Goal: Check status: Check status

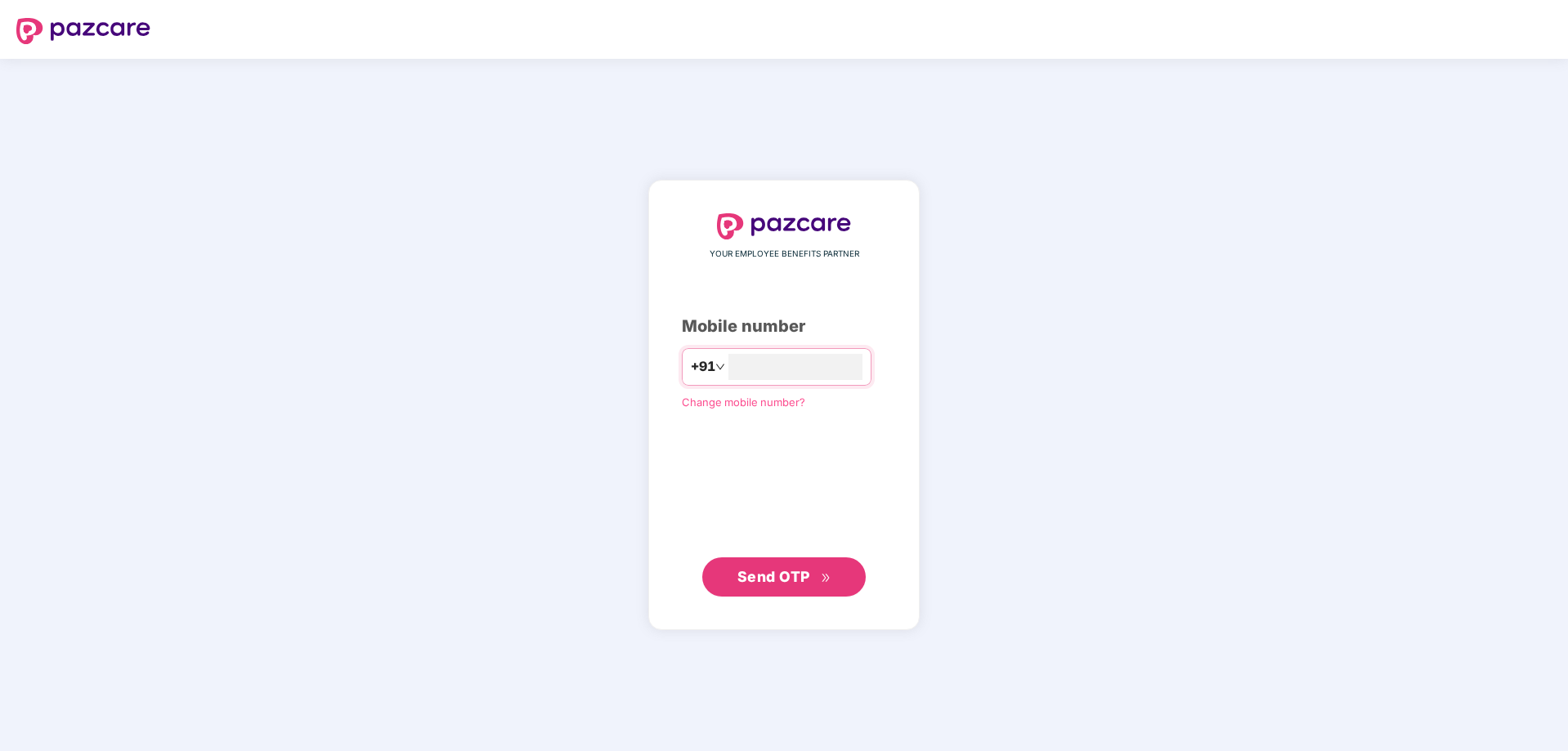
type input "**********"
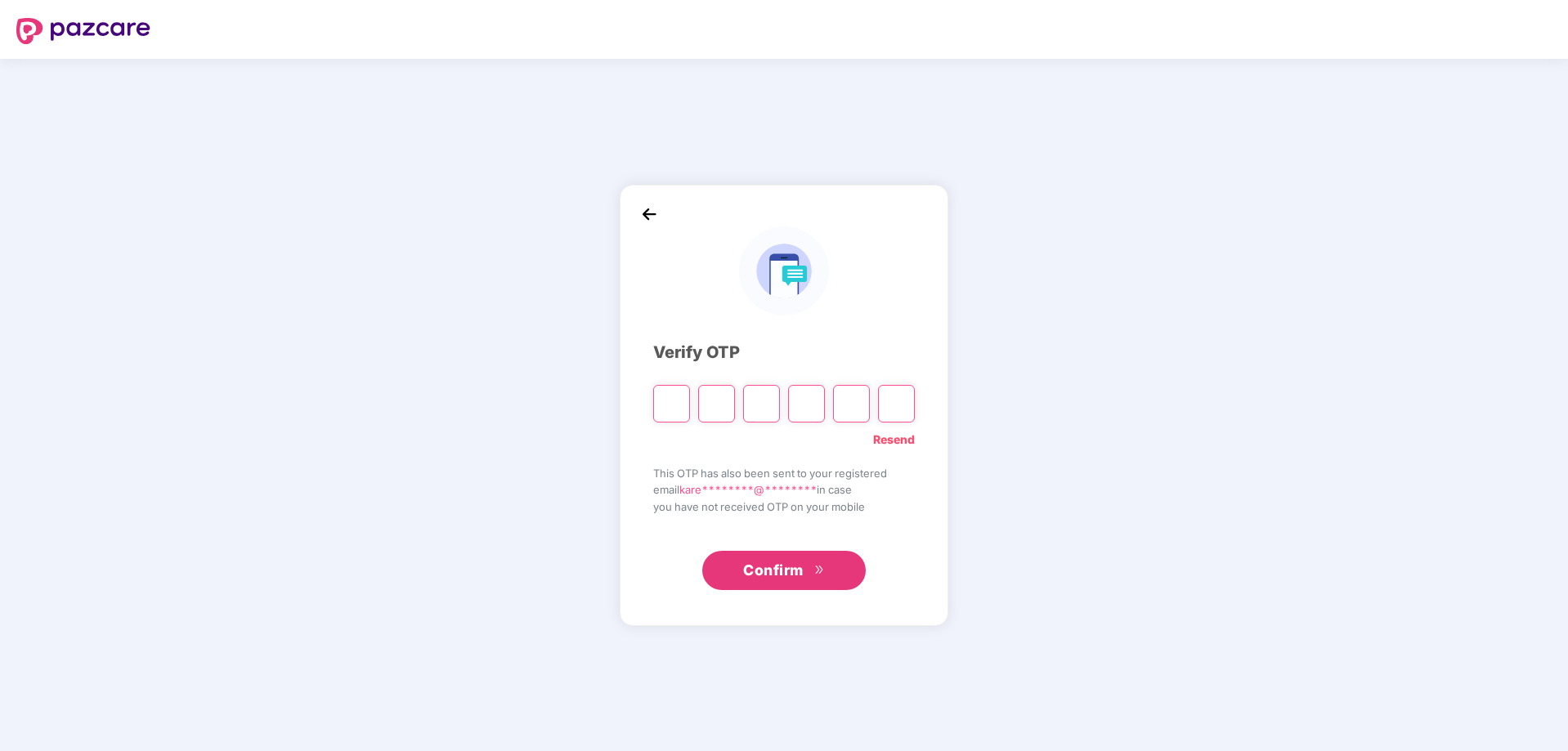
type input "*"
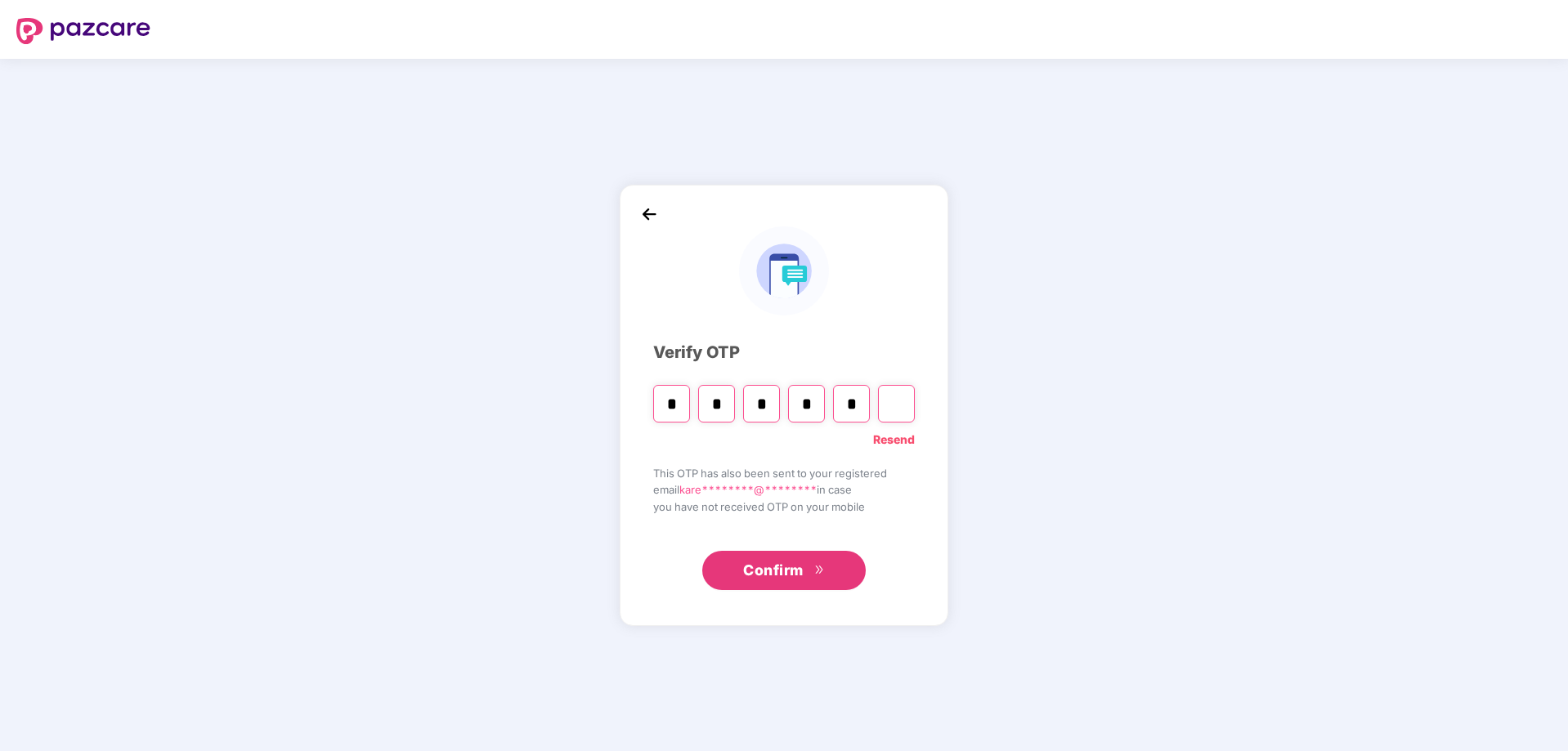
type input "*"
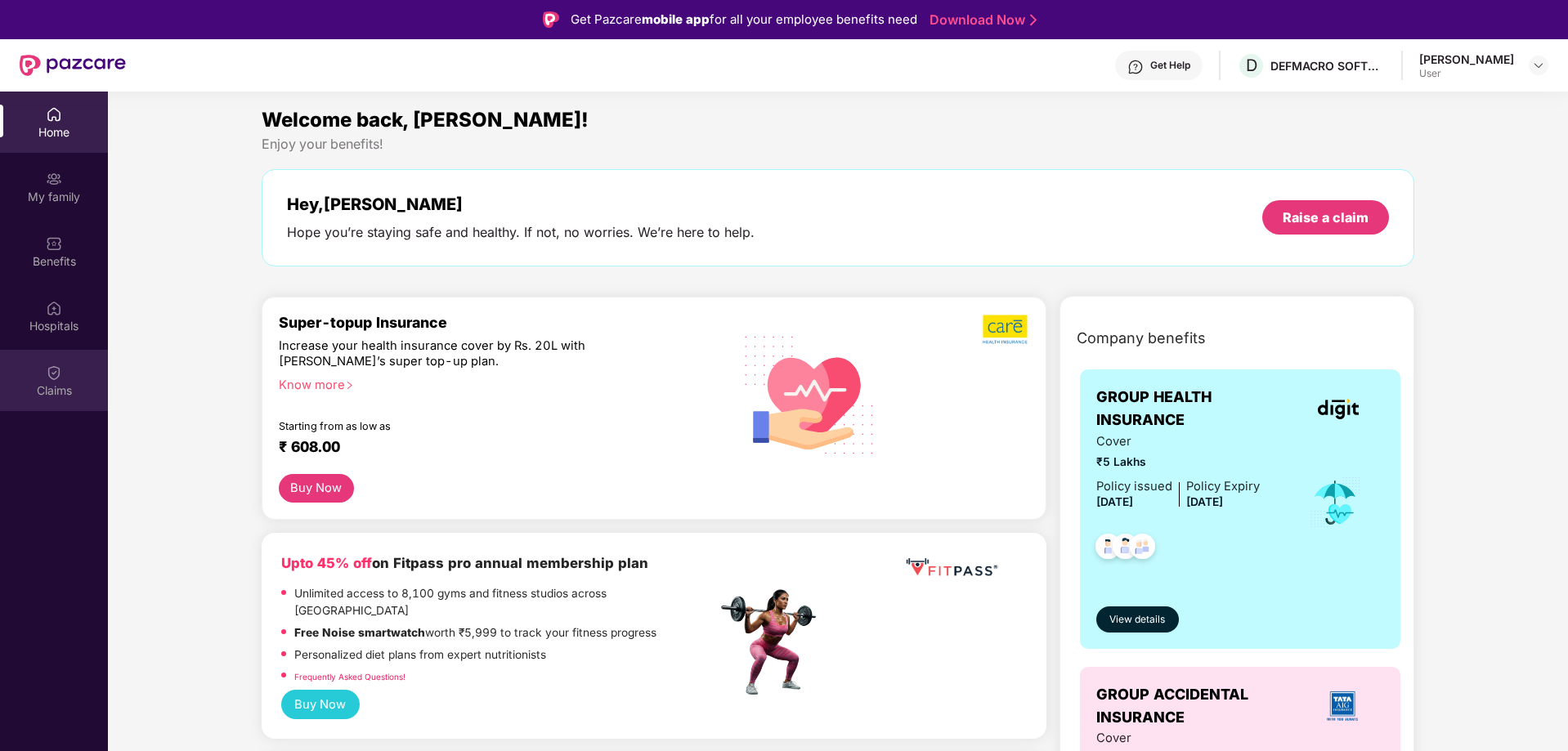
click at [53, 395] on div "Claims" at bounding box center [54, 390] width 108 height 17
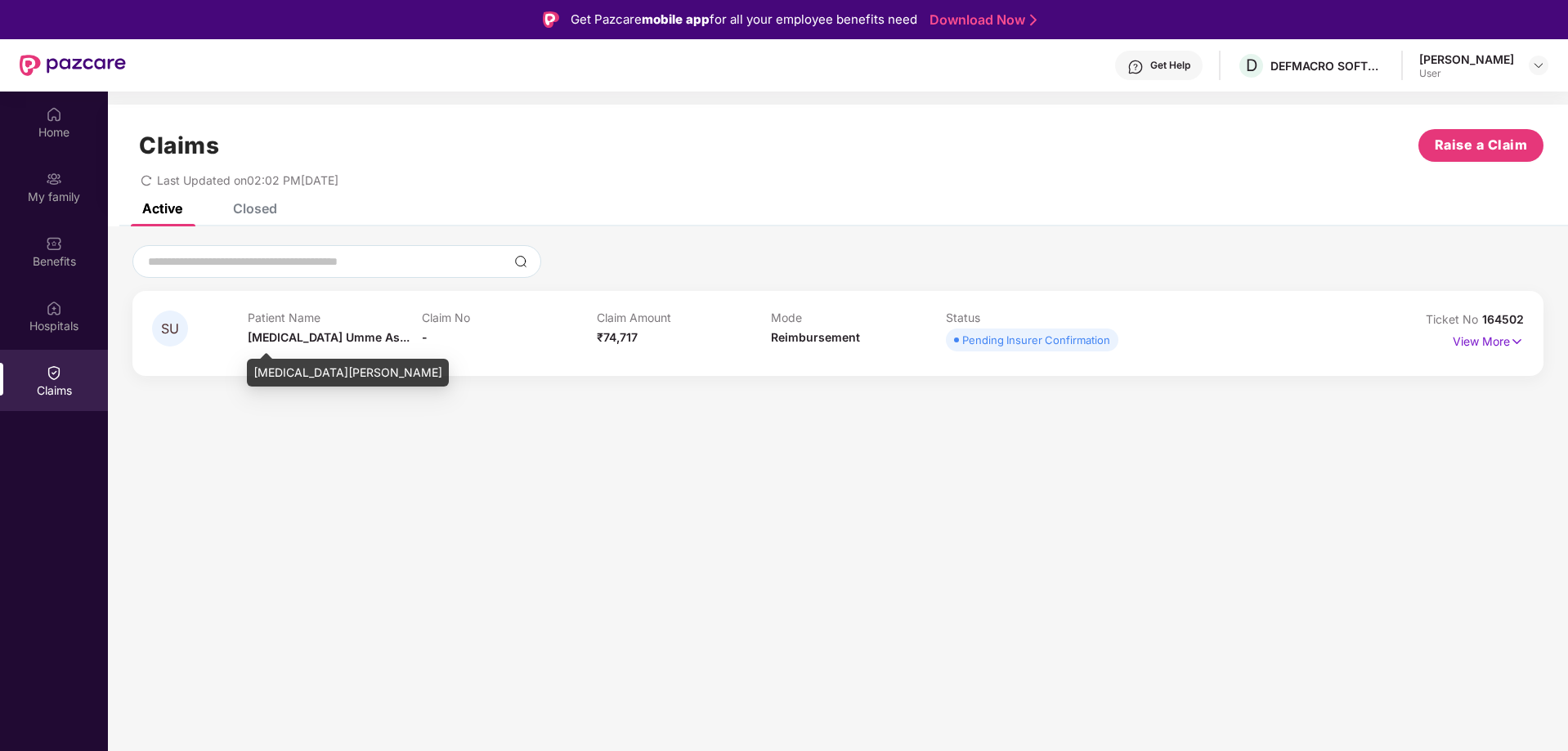
click at [339, 339] on span "[MEDICAL_DATA] Umme As..." at bounding box center [328, 337] width 161 height 14
click at [1485, 338] on p "View More" at bounding box center [1489, 339] width 72 height 22
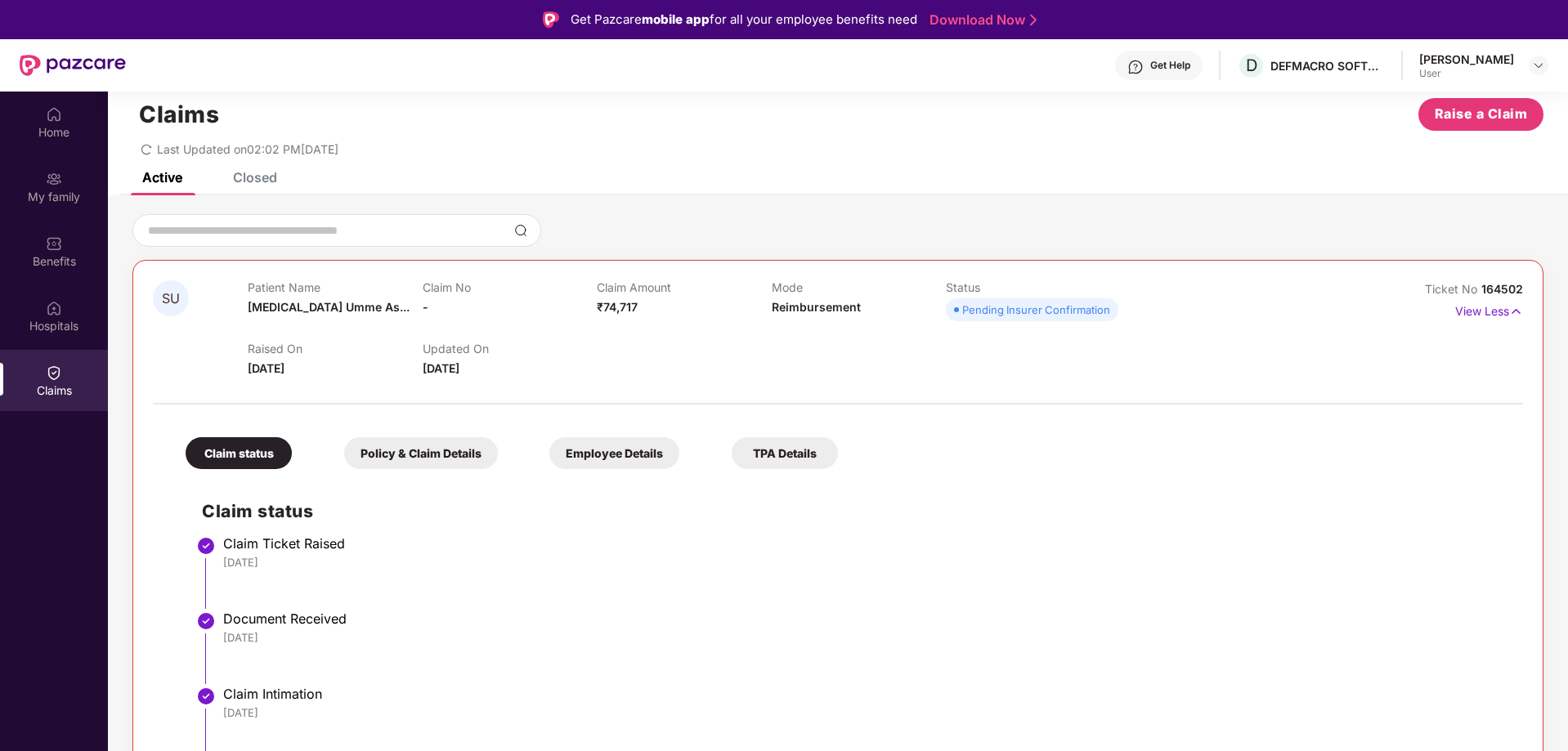
scroll to position [92, 0]
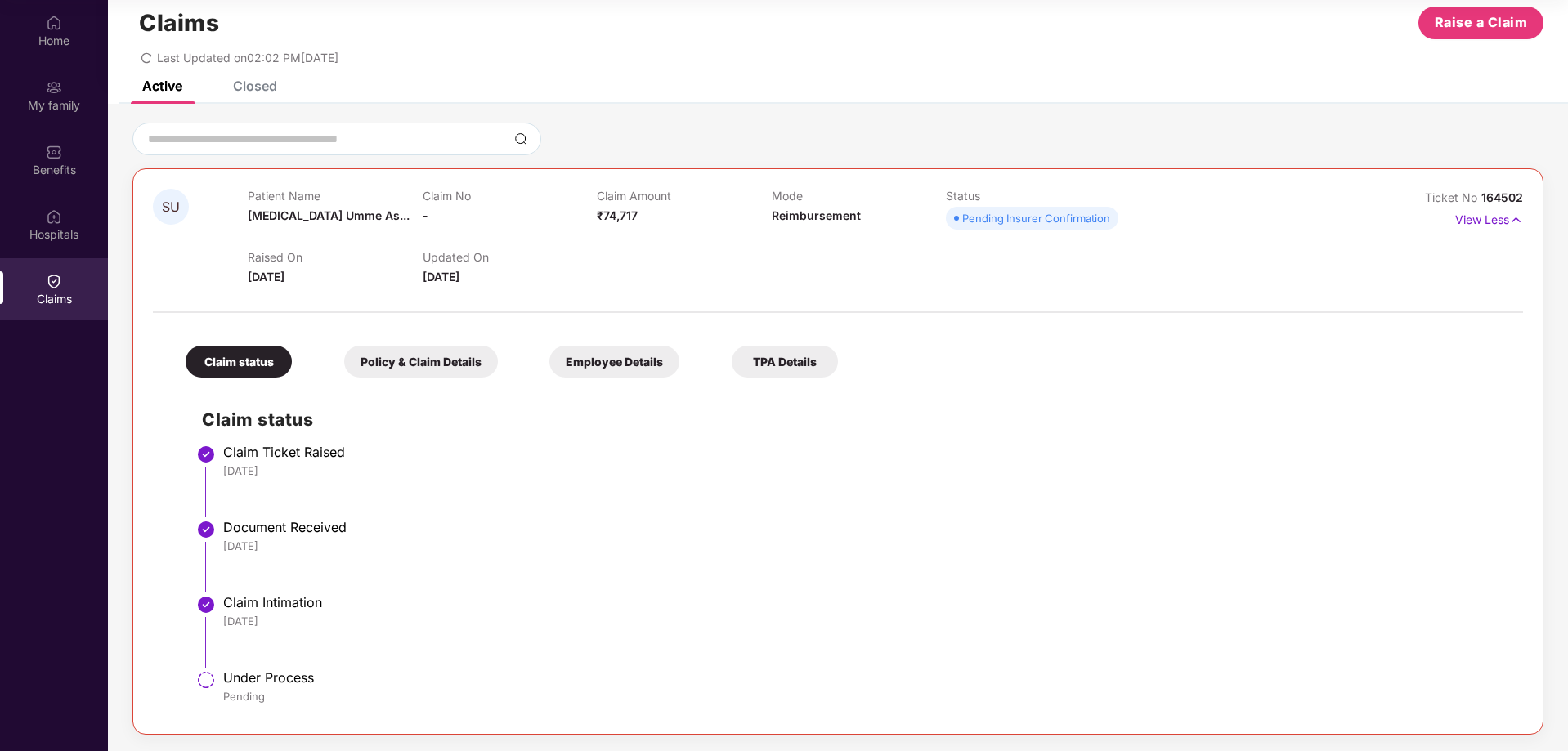
click at [483, 360] on div "Policy & Claim Details" at bounding box center [421, 361] width 154 height 32
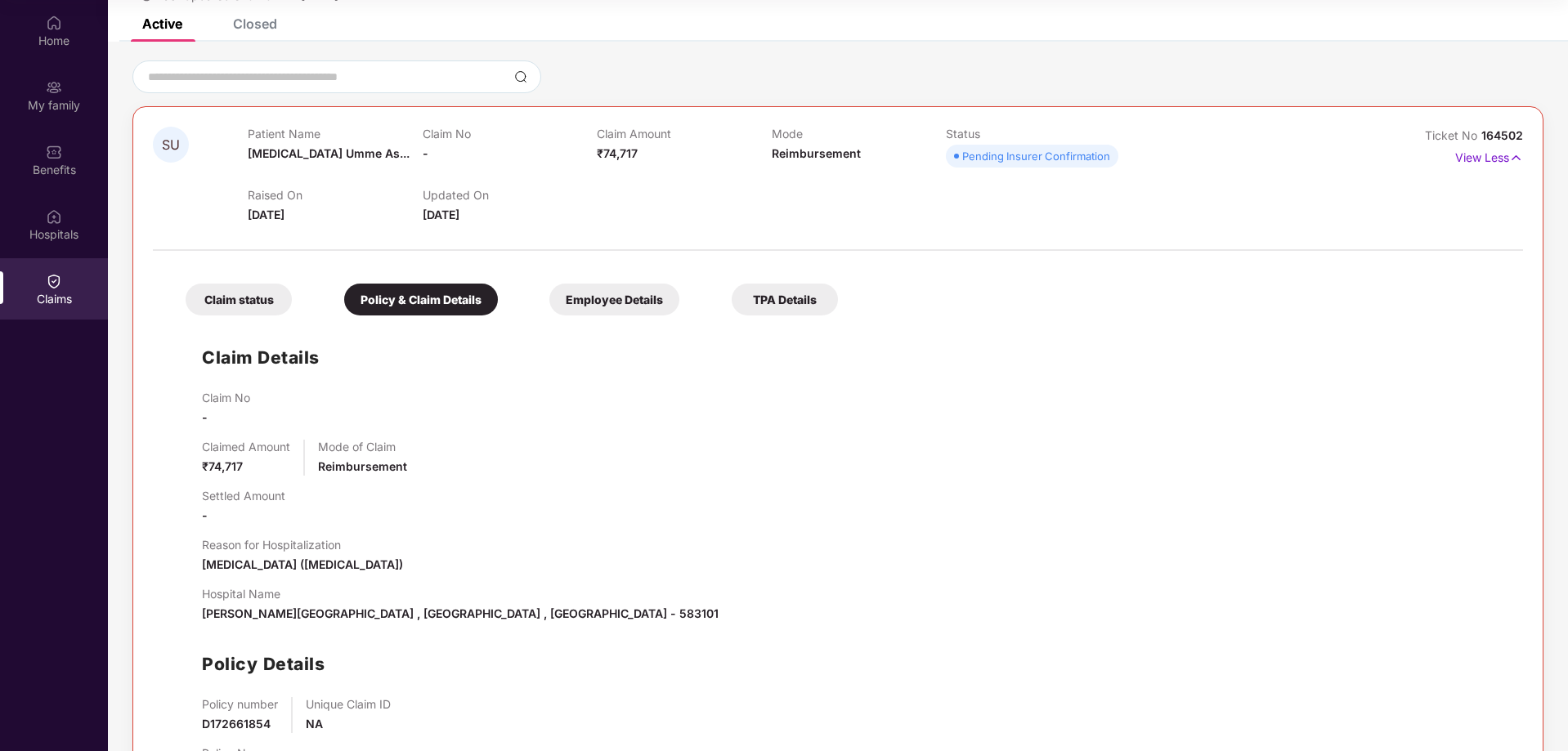
scroll to position [92, 0]
click at [586, 308] on div "Employee Details" at bounding box center [614, 300] width 130 height 32
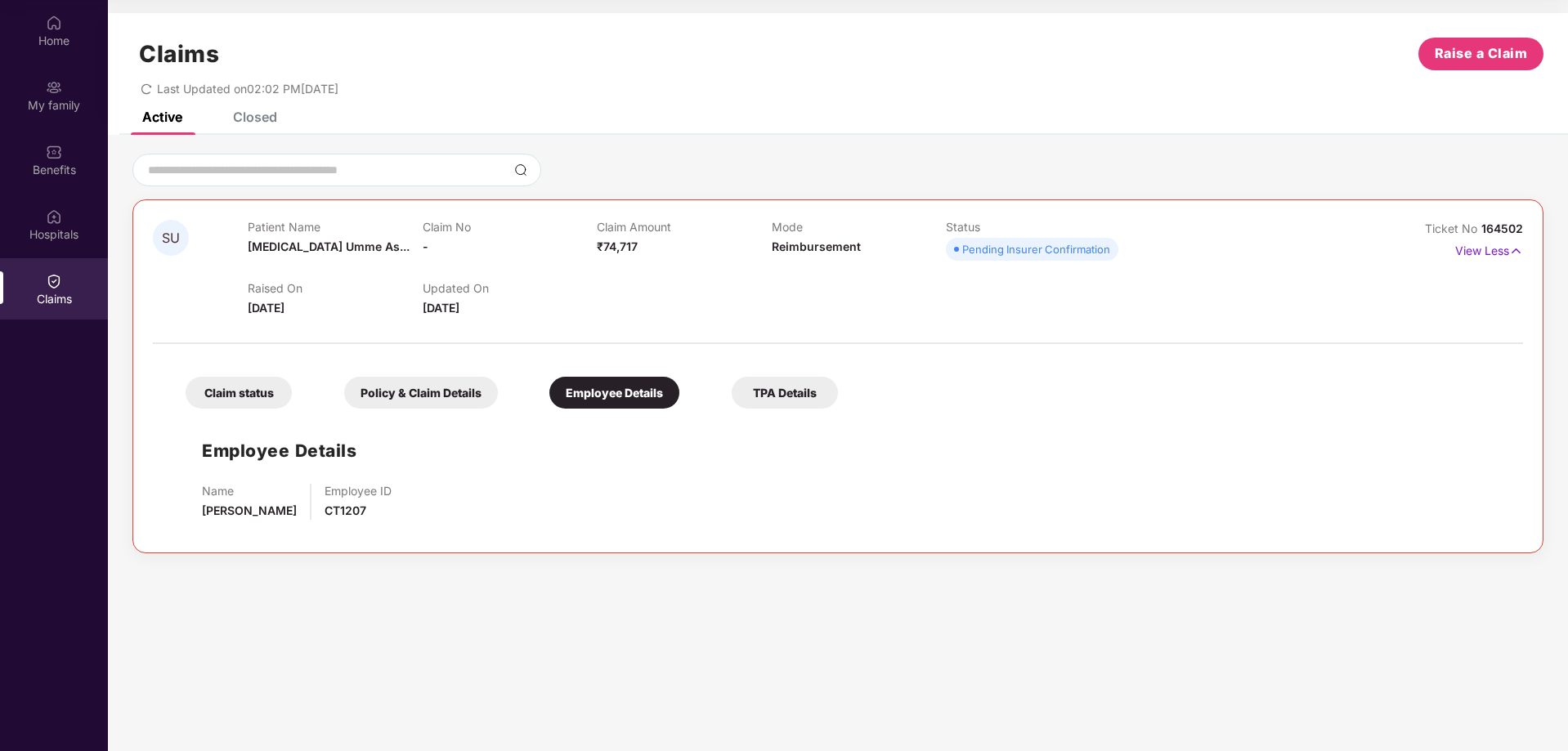
scroll to position [0, 0]
click at [805, 397] on div "TPA Details" at bounding box center [784, 393] width 106 height 32
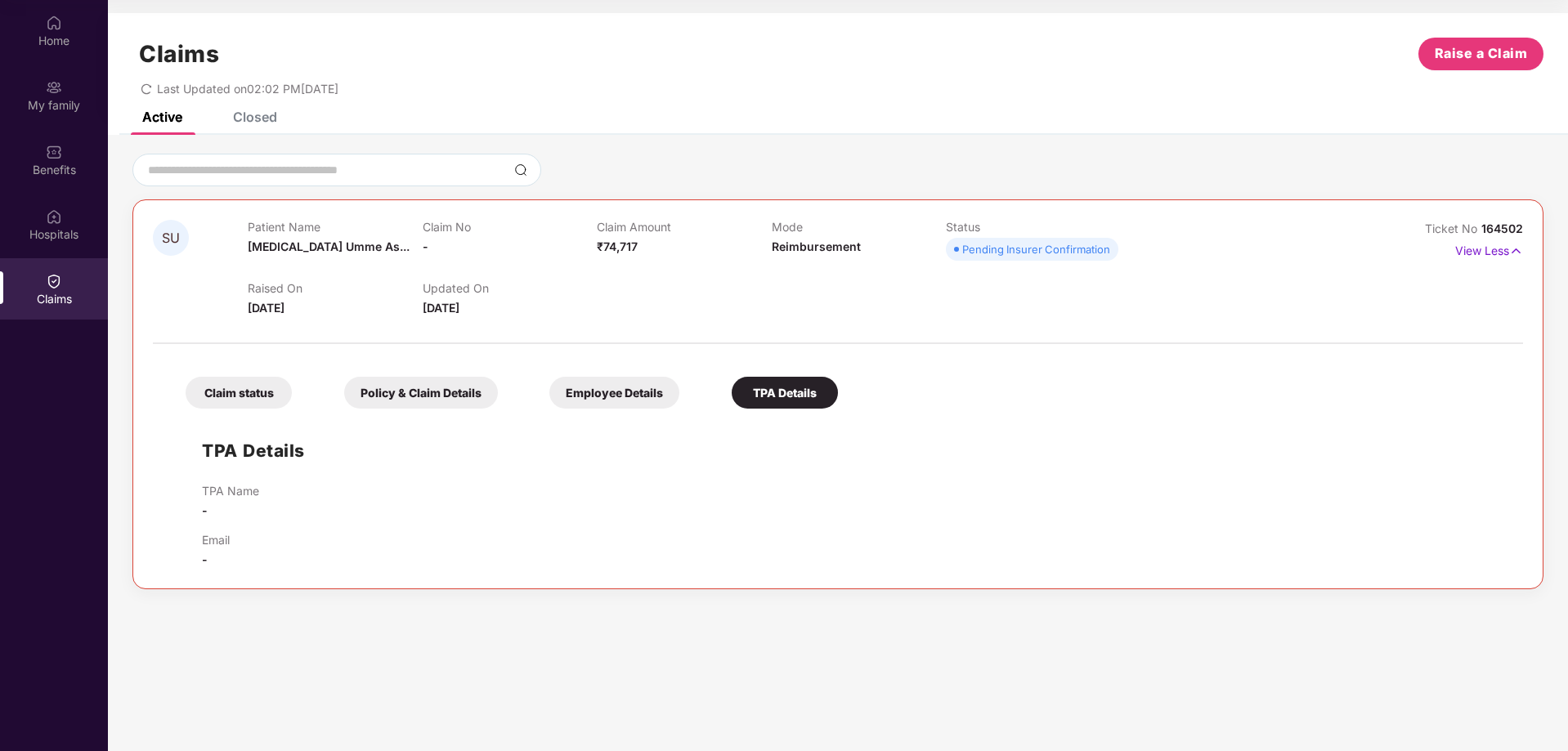
click at [276, 407] on div "Claim status" at bounding box center [239, 393] width 106 height 32
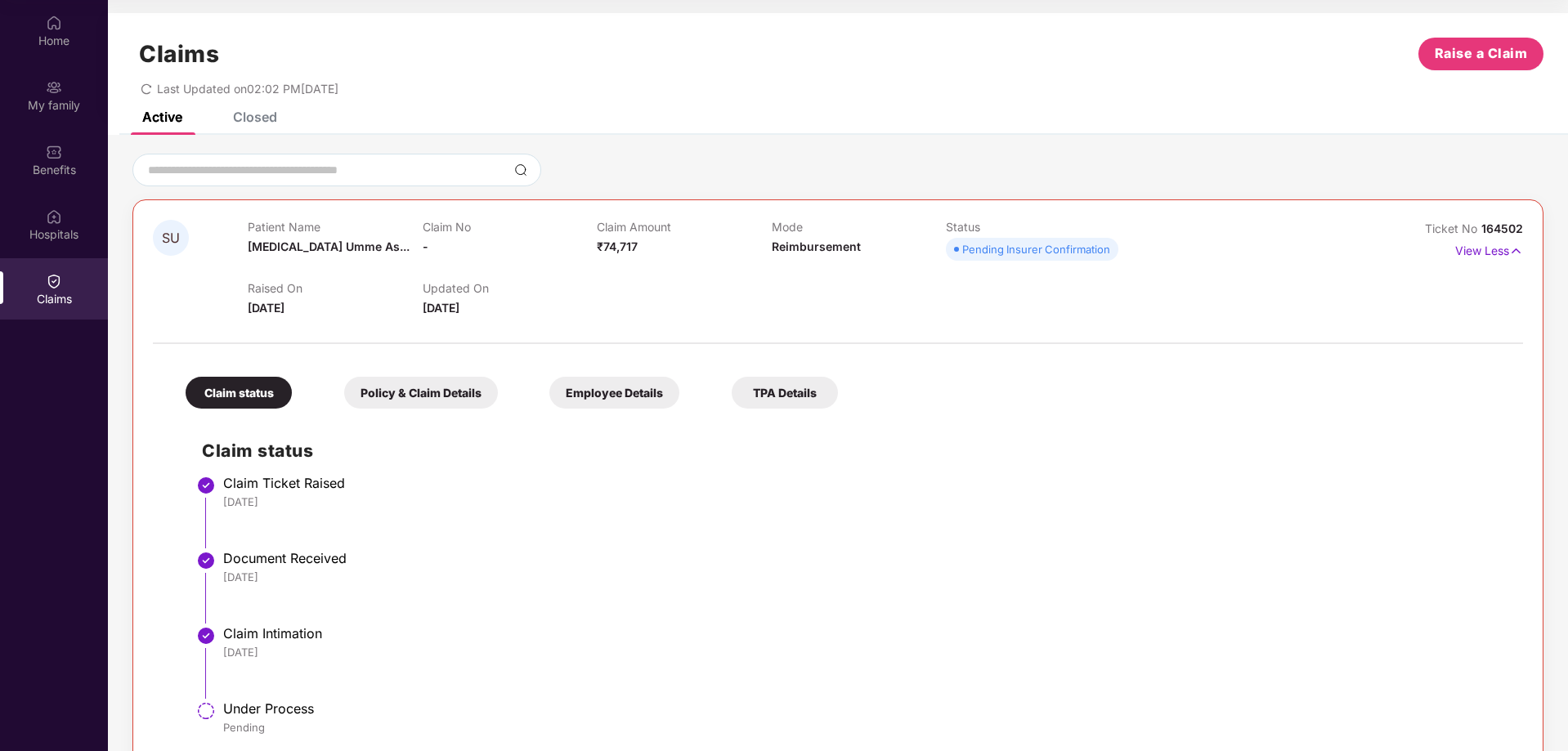
scroll to position [31, 0]
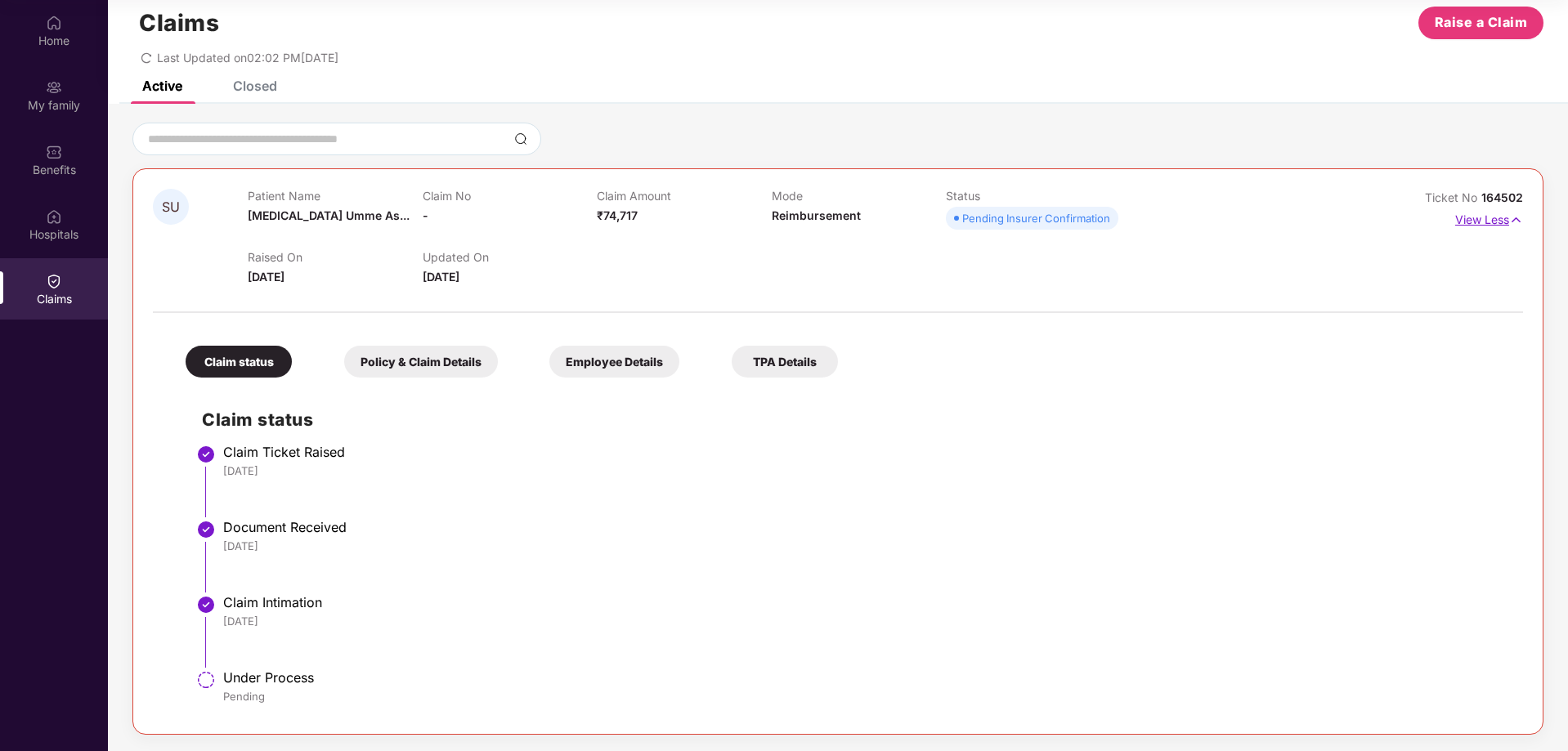
click at [1510, 220] on img at bounding box center [1516, 220] width 14 height 18
